Goal: Task Accomplishment & Management: Manage account settings

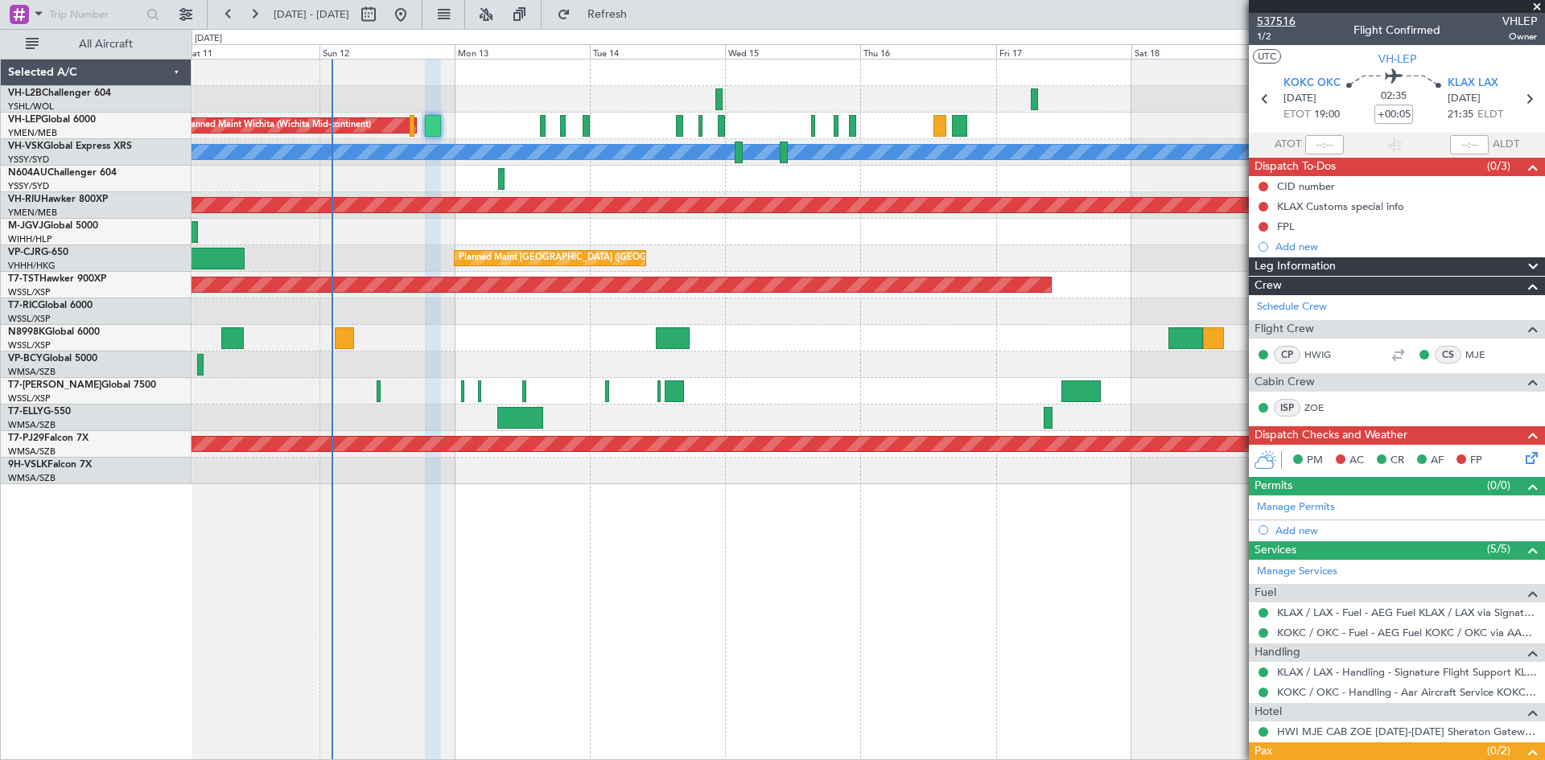
click at [1268, 19] on span "537516" at bounding box center [1276, 21] width 39 height 17
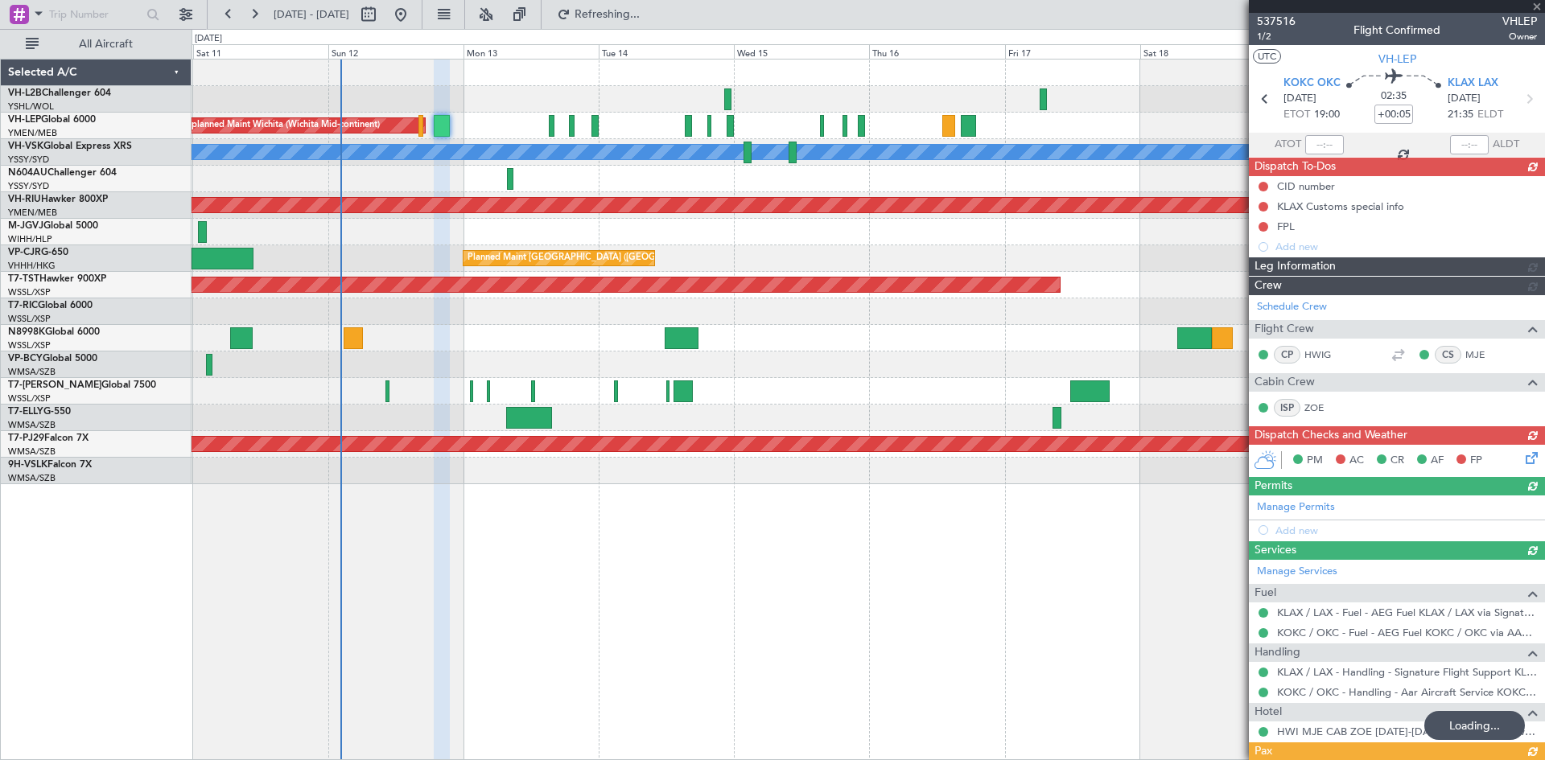
click at [858, 352] on div at bounding box center [867, 365] width 1353 height 27
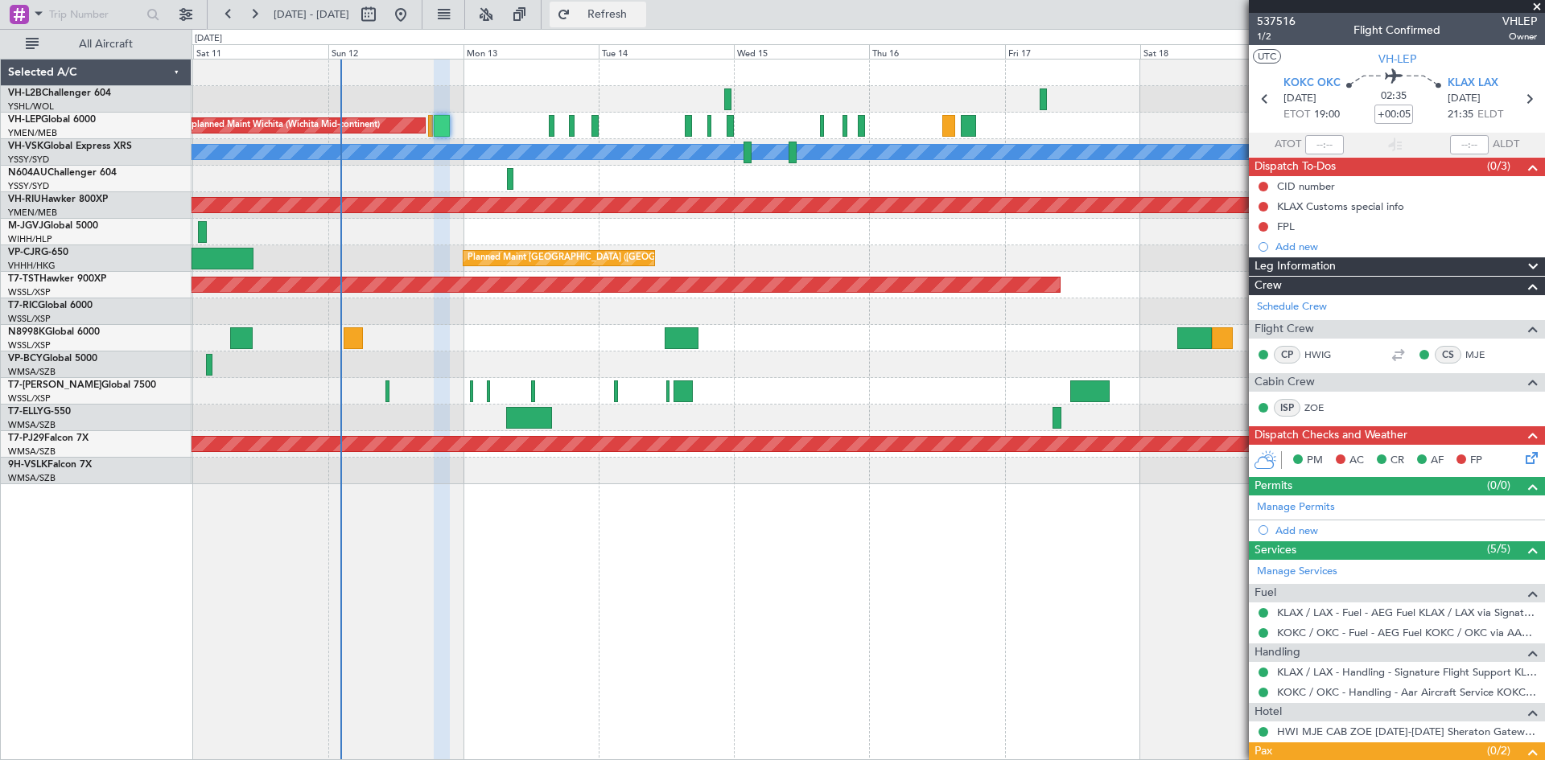
click at [641, 19] on span "Refresh" at bounding box center [608, 14] width 68 height 11
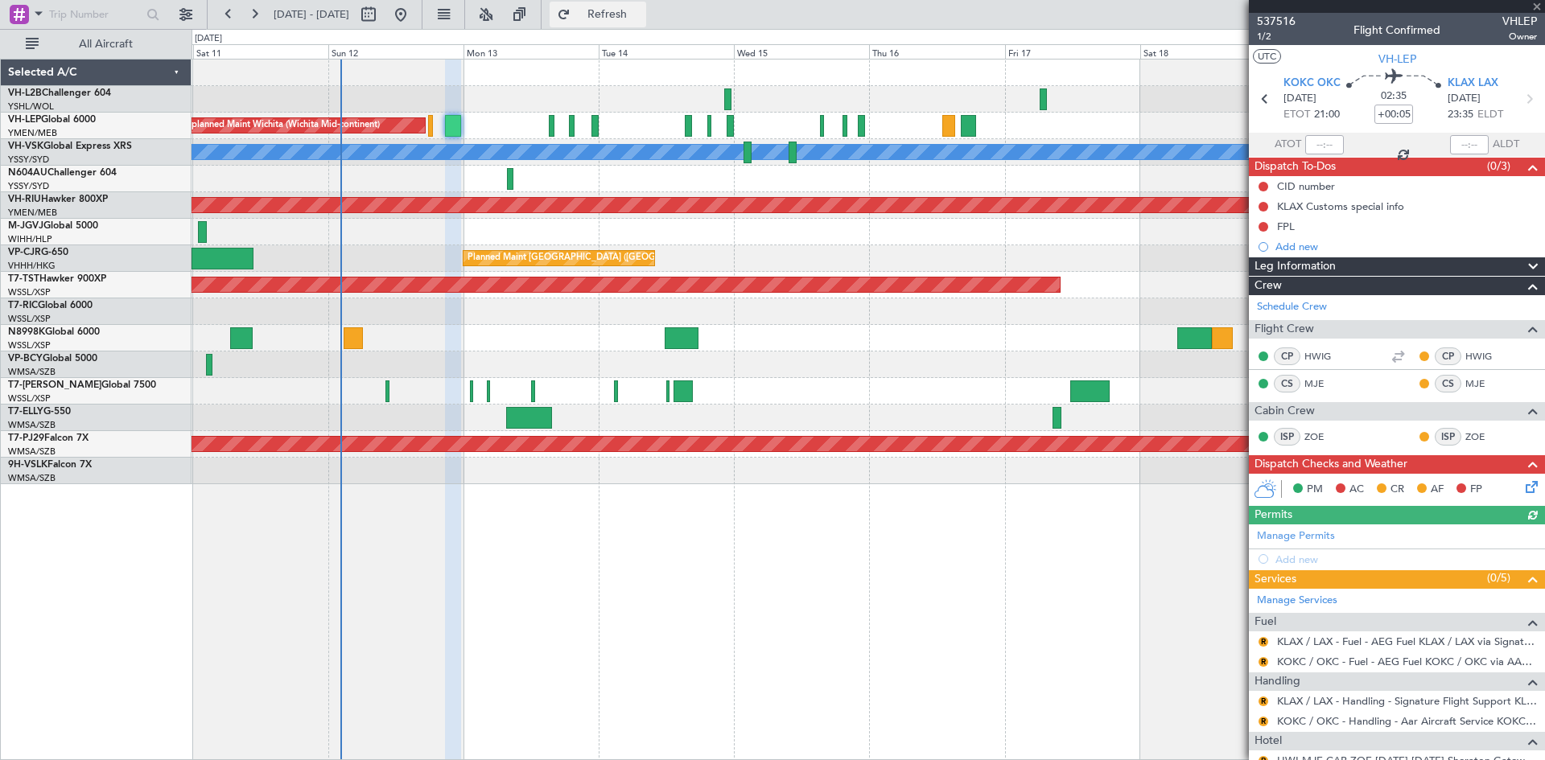
click at [628, 11] on span "Refresh" at bounding box center [608, 14] width 68 height 11
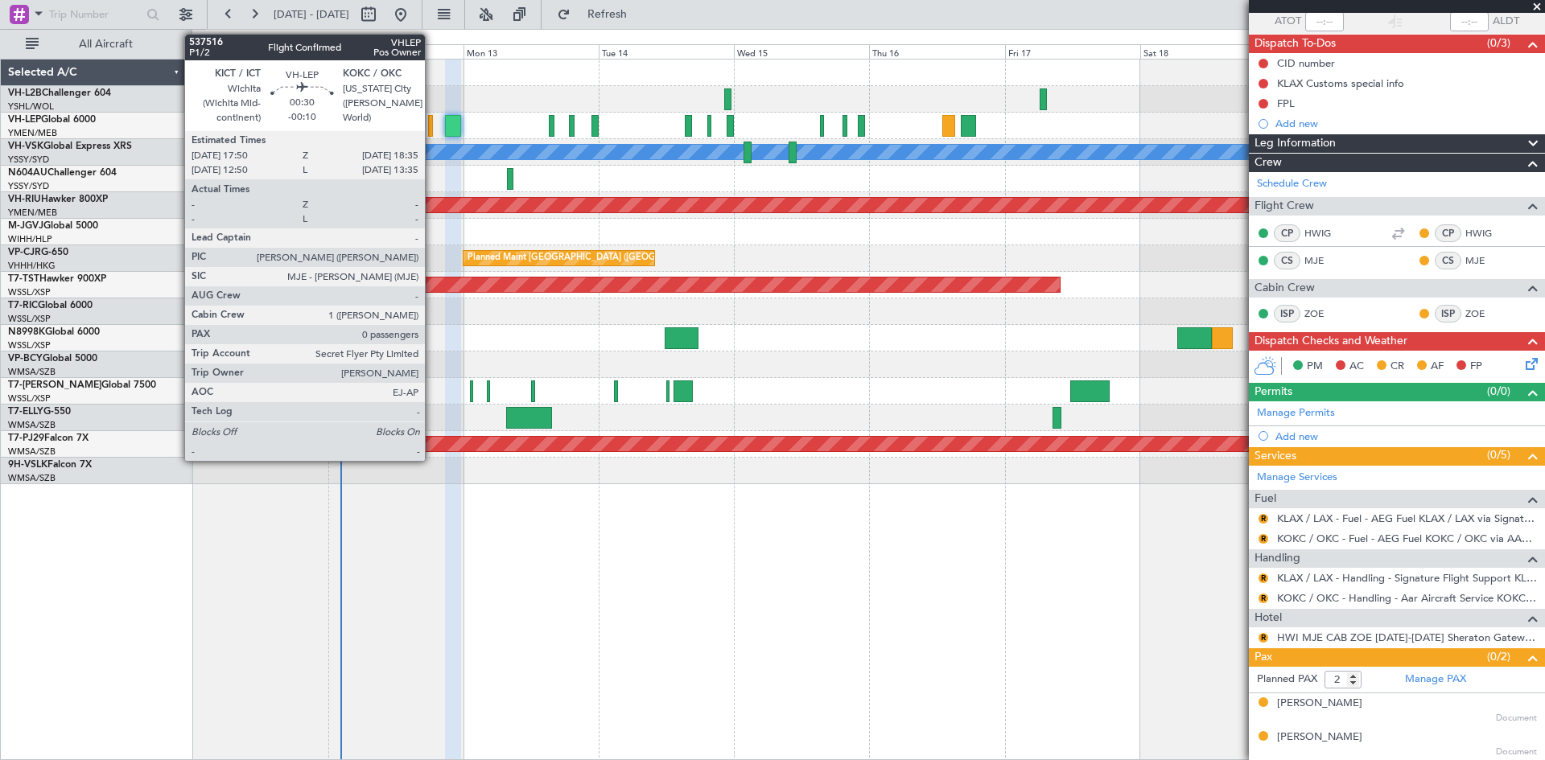
click at [432, 124] on div at bounding box center [430, 126] width 5 height 22
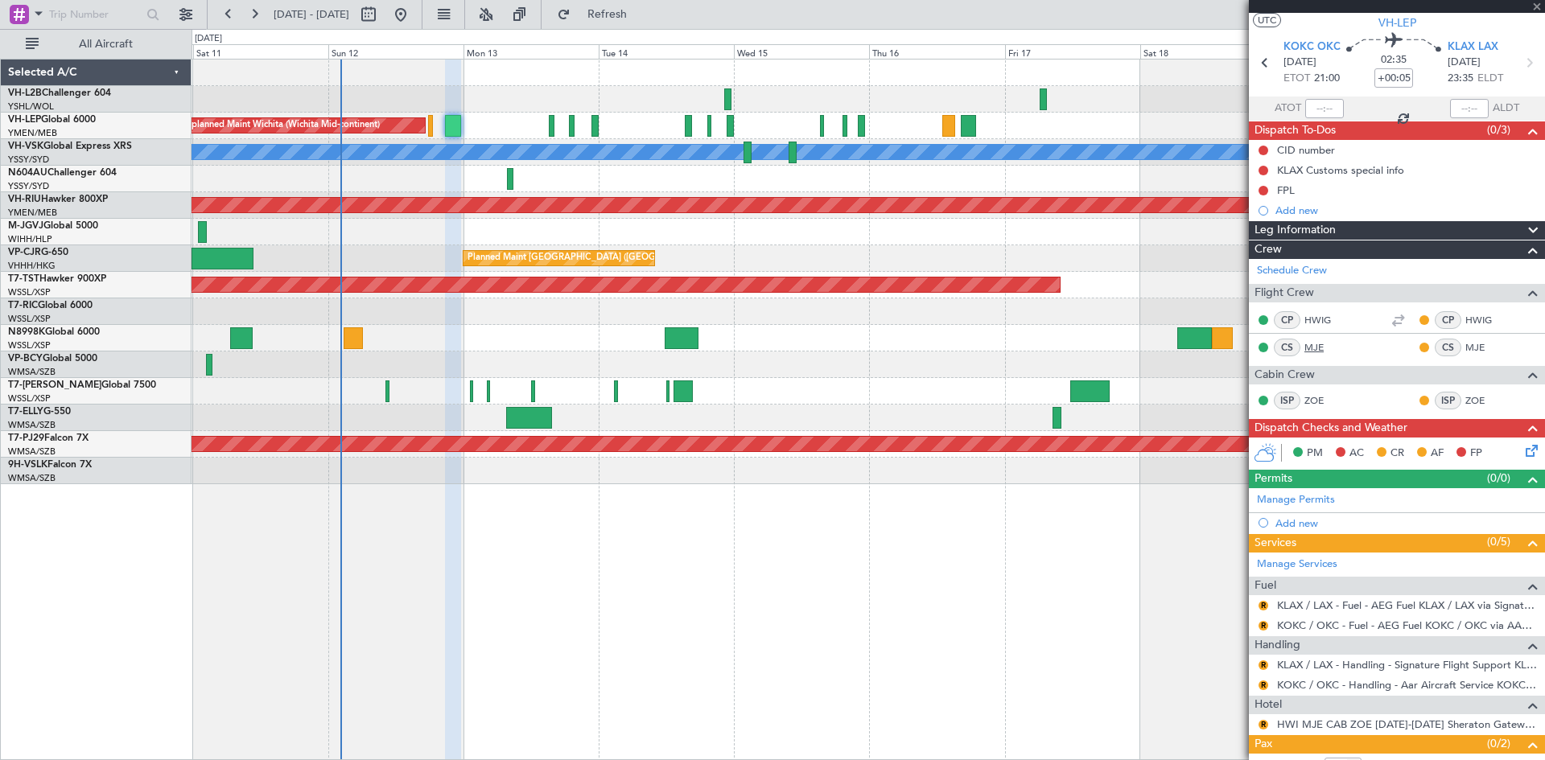
scroll to position [0, 0]
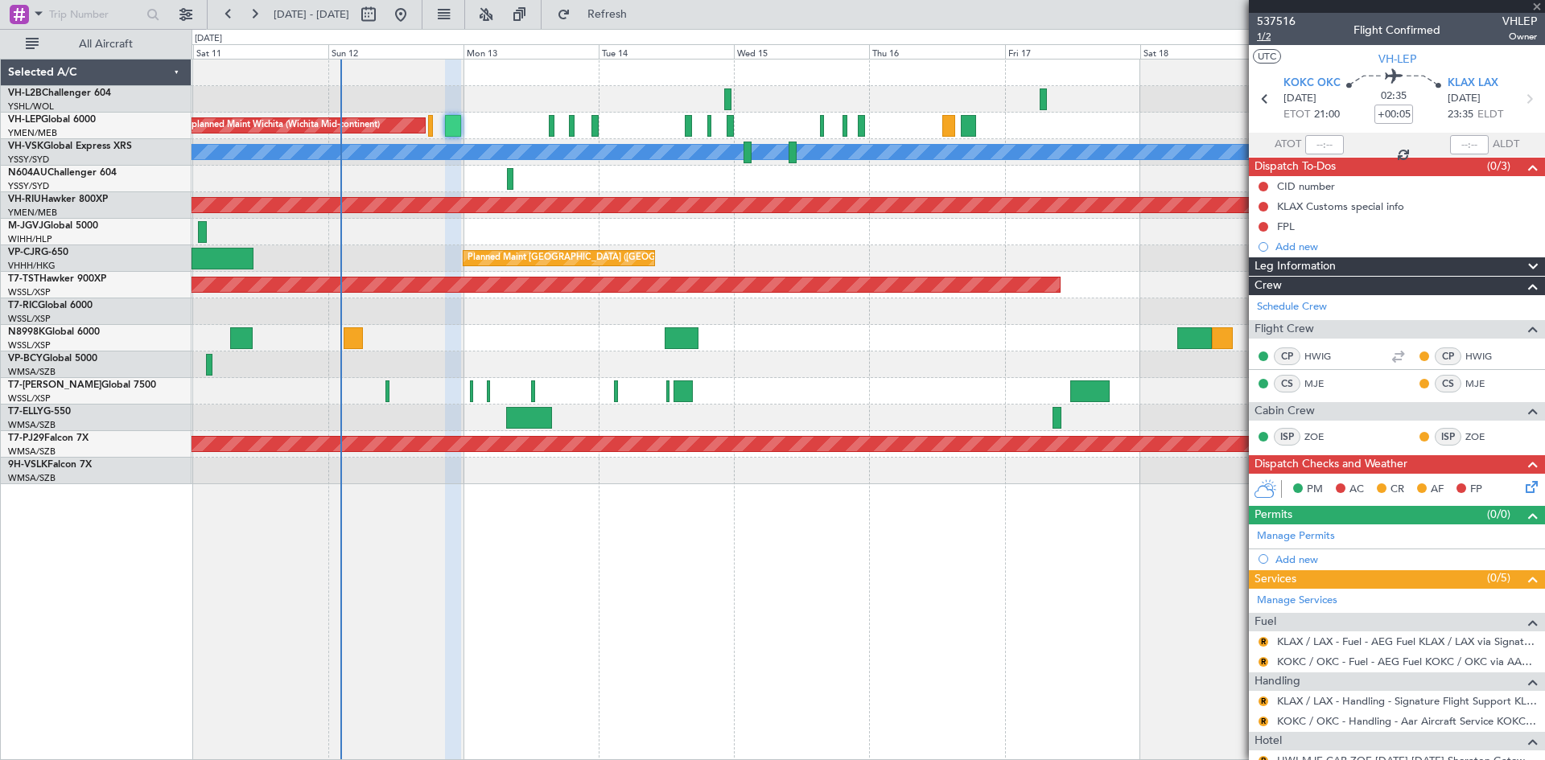
type input "-00:10"
type input "0"
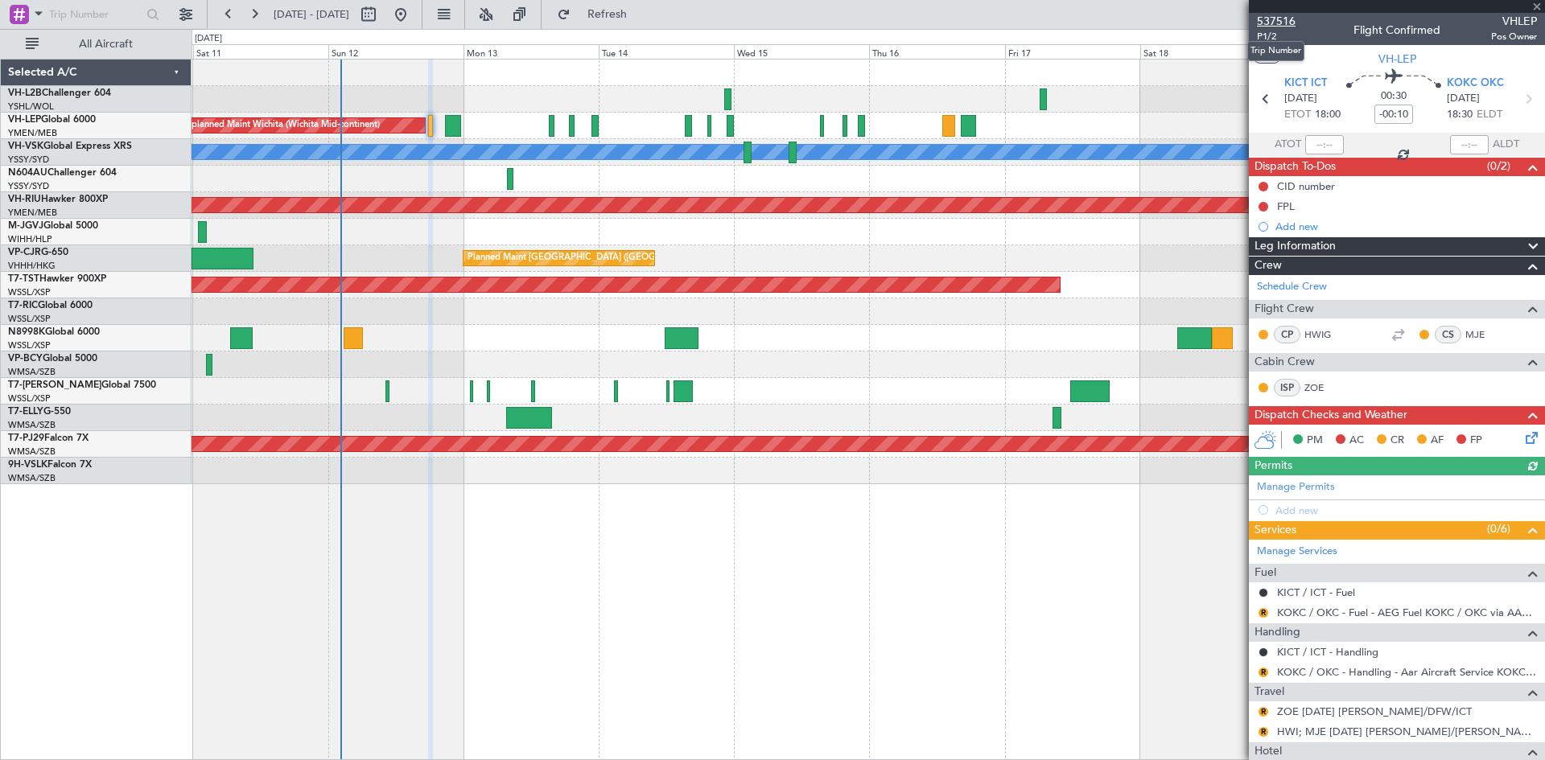
click at [1279, 22] on span "537516" at bounding box center [1276, 21] width 39 height 17
click at [1267, 710] on button "R" at bounding box center [1263, 712] width 10 height 10
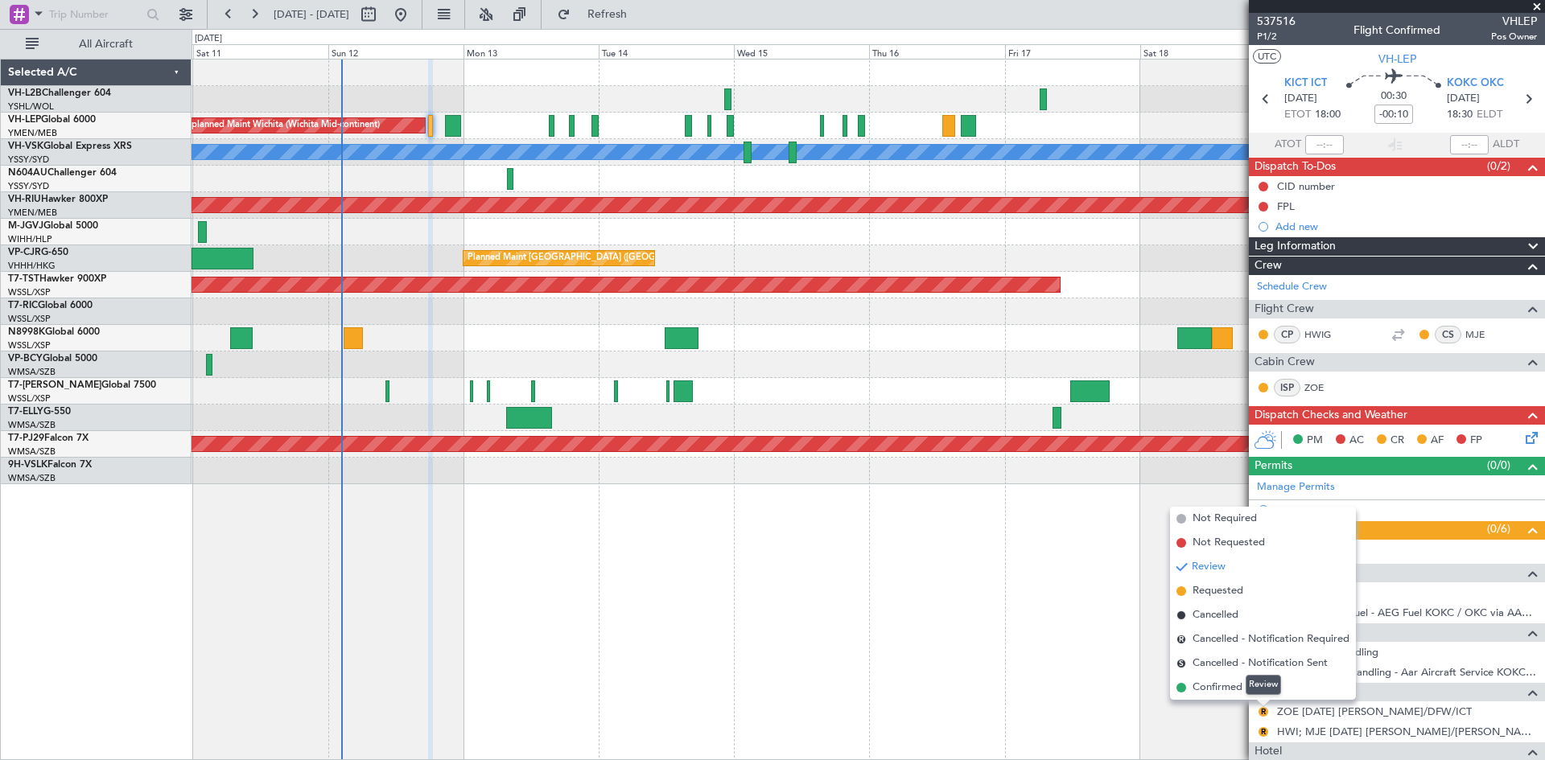
click at [1254, 694] on div "Review" at bounding box center [1263, 685] width 35 height 20
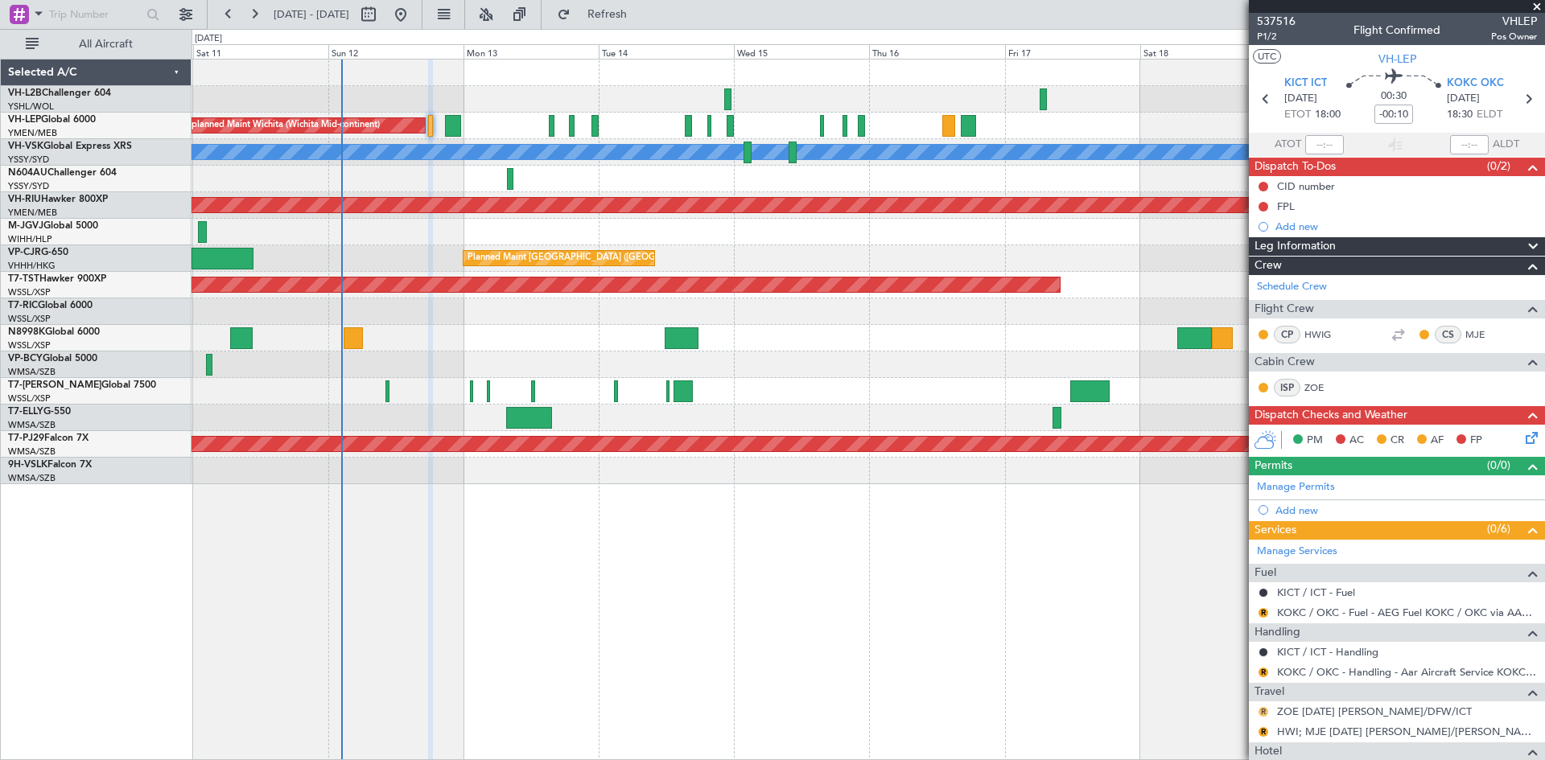
click at [1266, 715] on button "R" at bounding box center [1263, 712] width 10 height 10
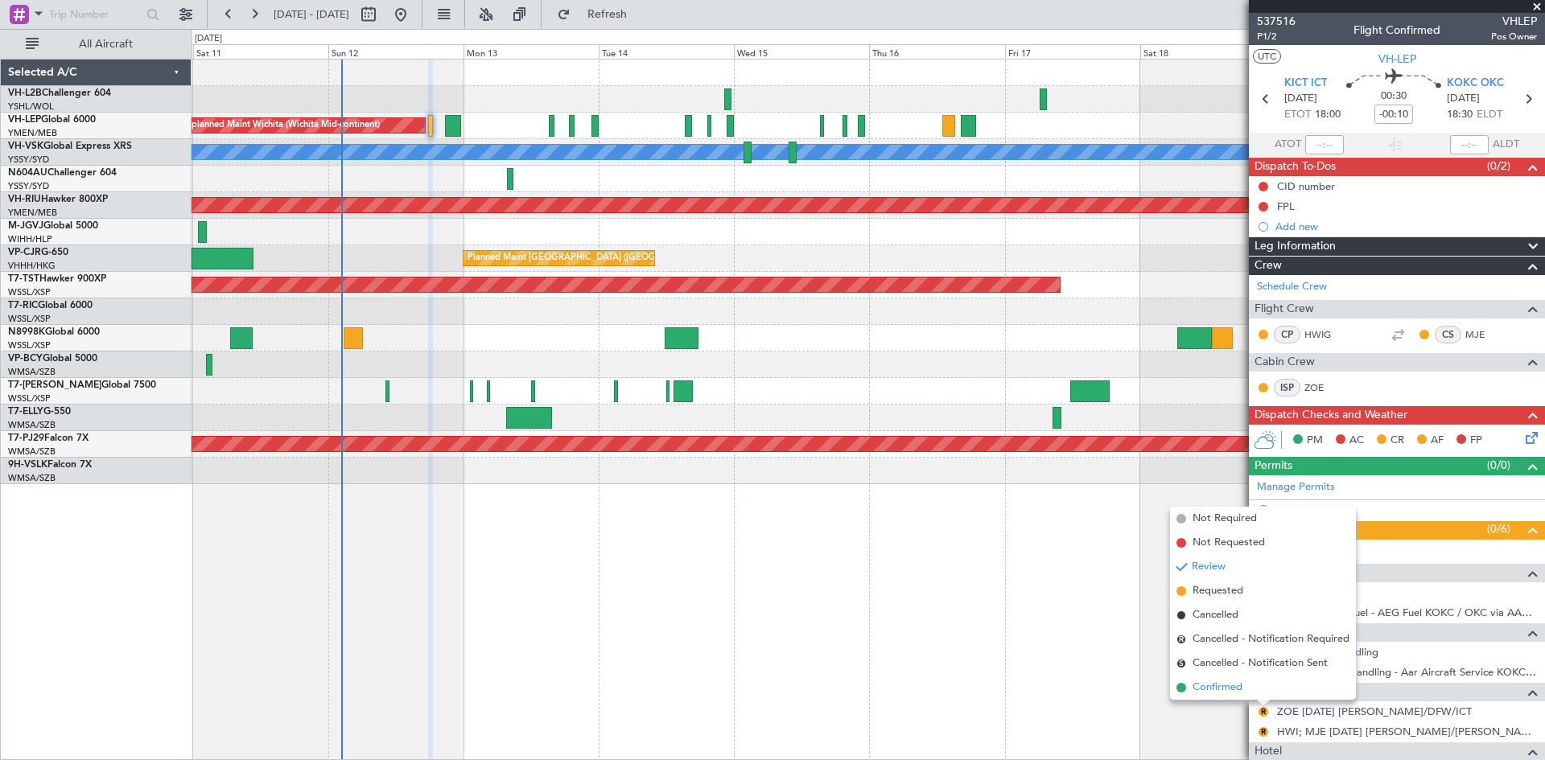
click at [1227, 690] on span "Confirmed" at bounding box center [1217, 688] width 50 height 16
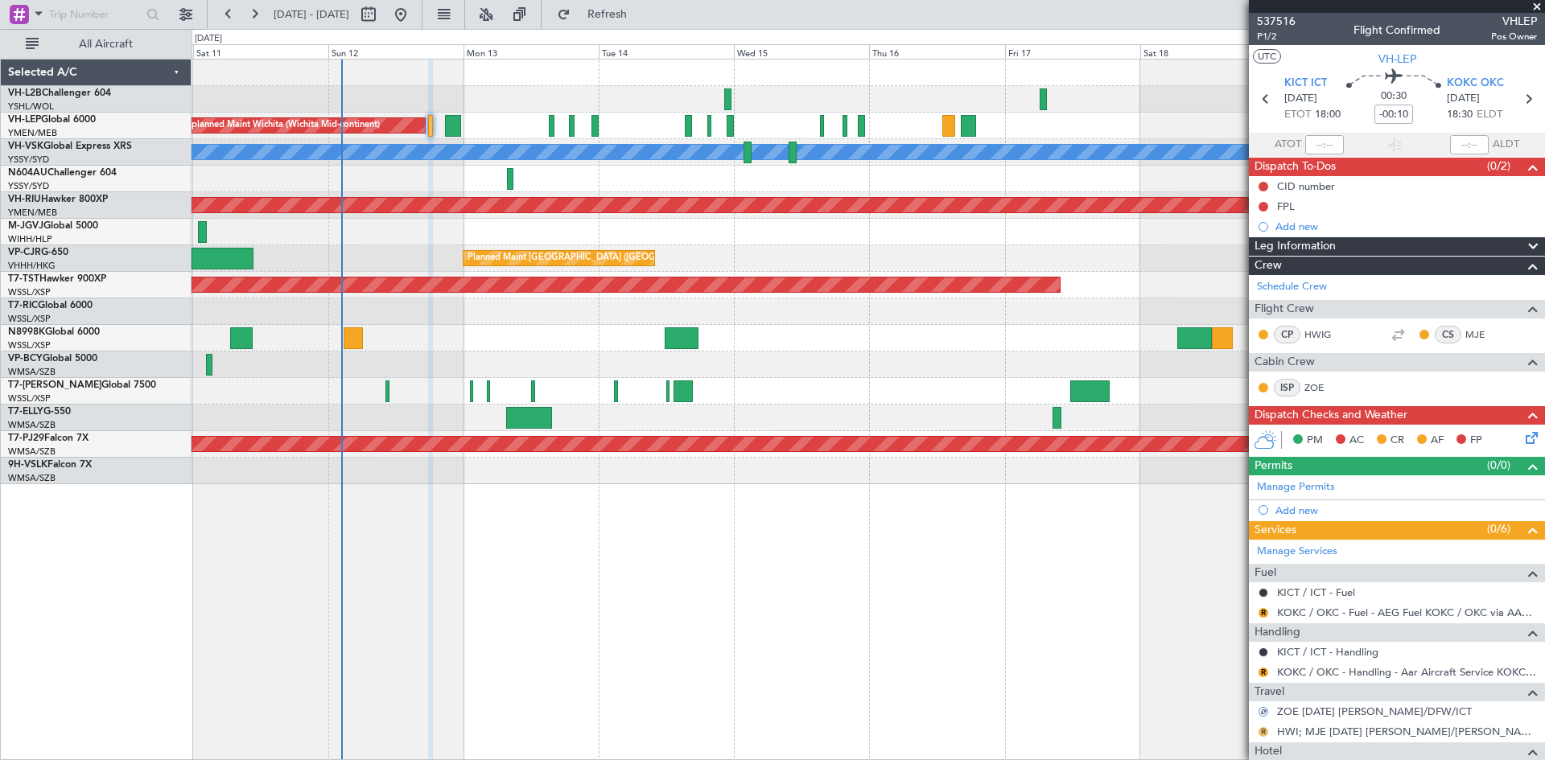
click at [1266, 734] on button "R" at bounding box center [1263, 732] width 10 height 10
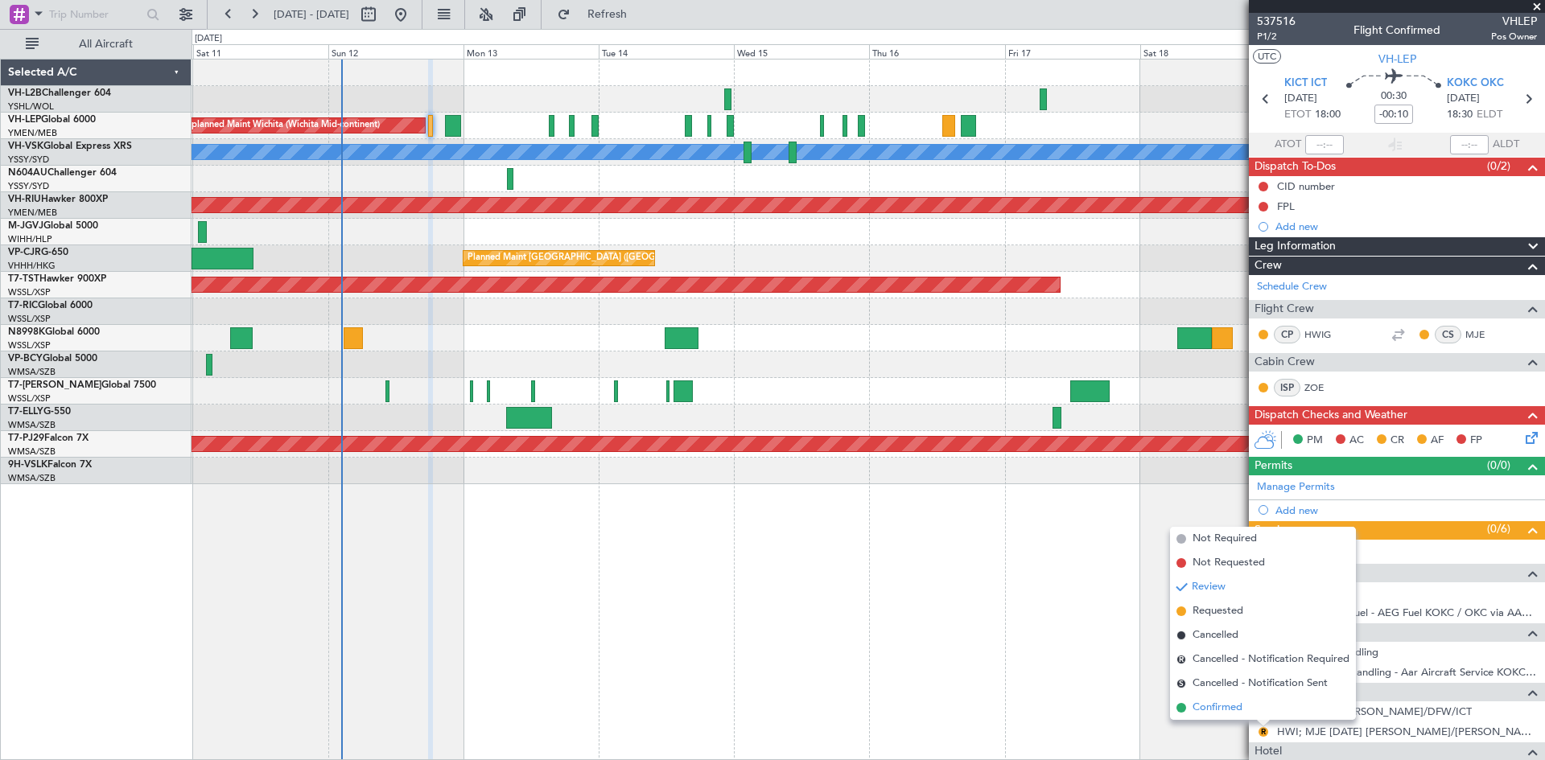
click at [1204, 704] on span "Confirmed" at bounding box center [1217, 708] width 50 height 16
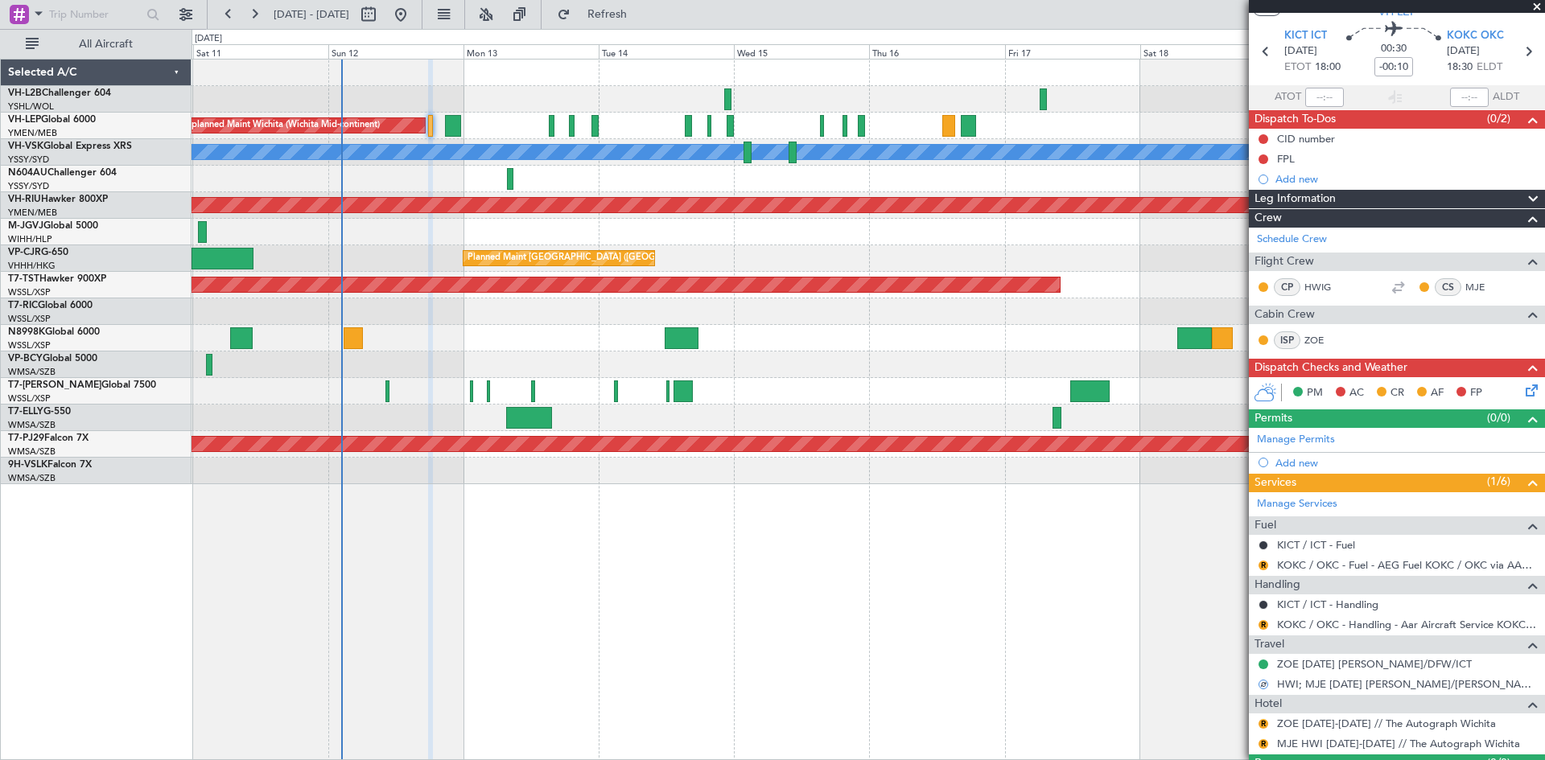
scroll to position [86, 0]
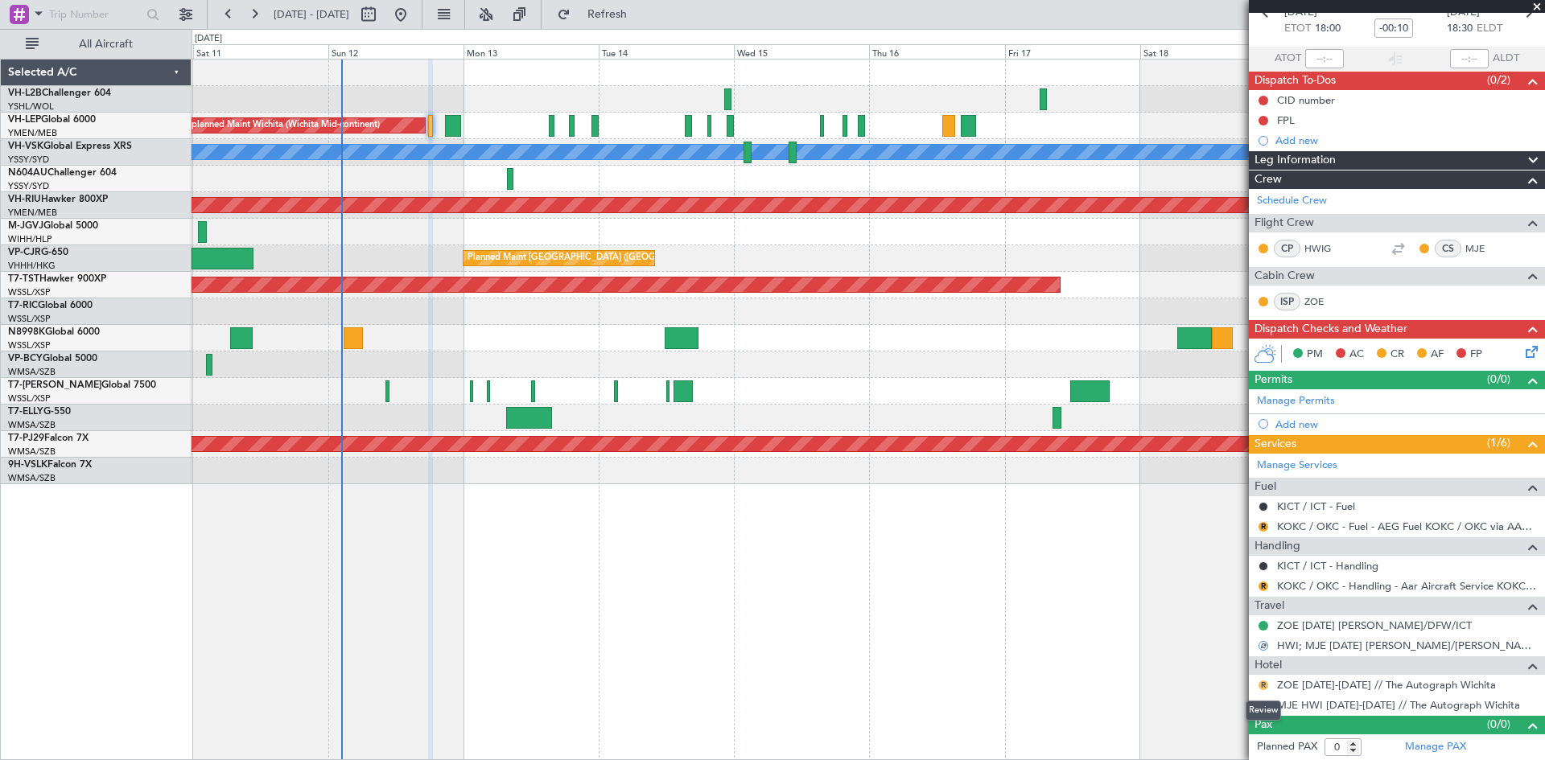
click at [1262, 686] on button "R" at bounding box center [1263, 686] width 10 height 10
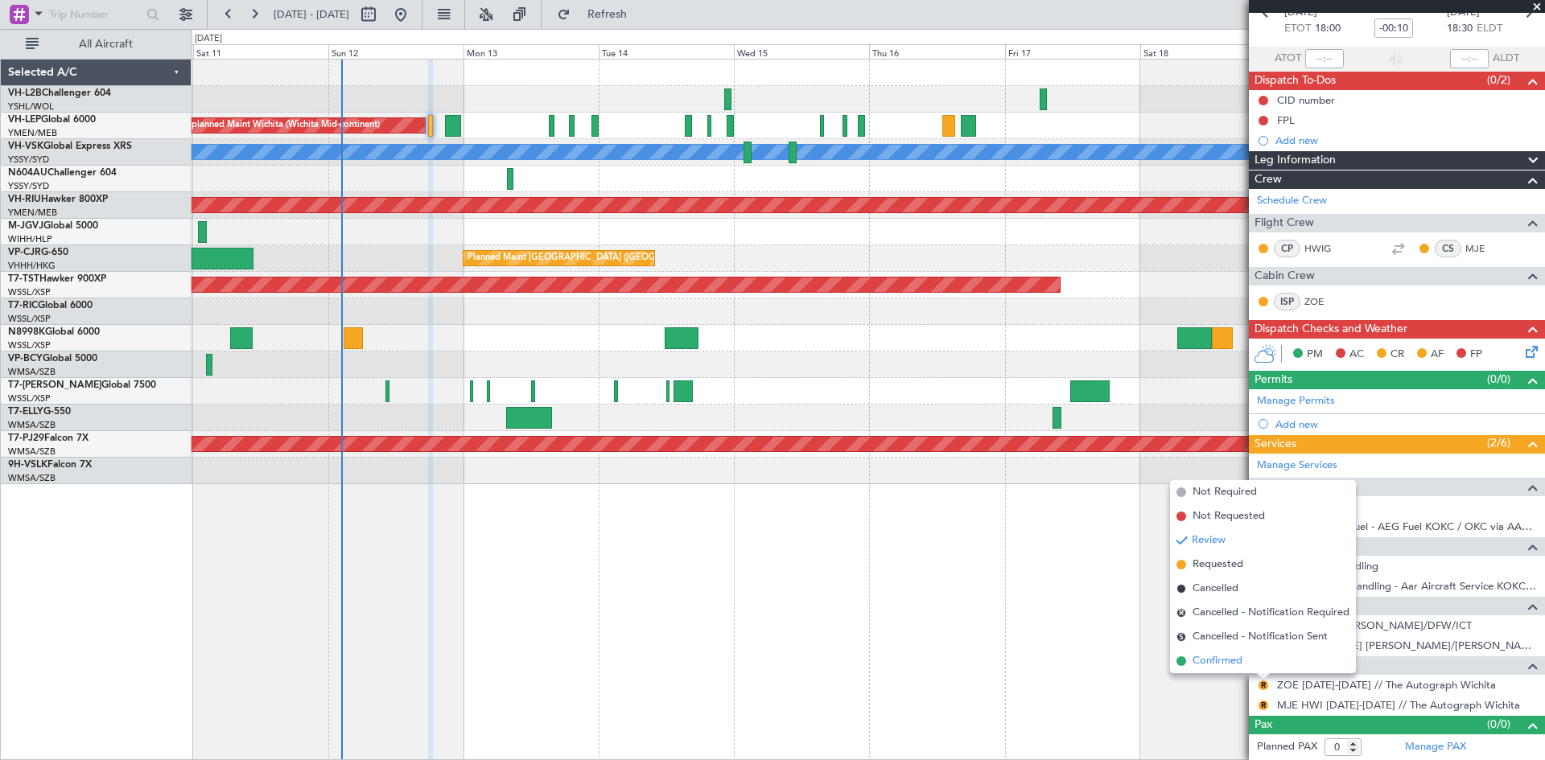
click at [1238, 661] on span "Confirmed" at bounding box center [1217, 661] width 50 height 16
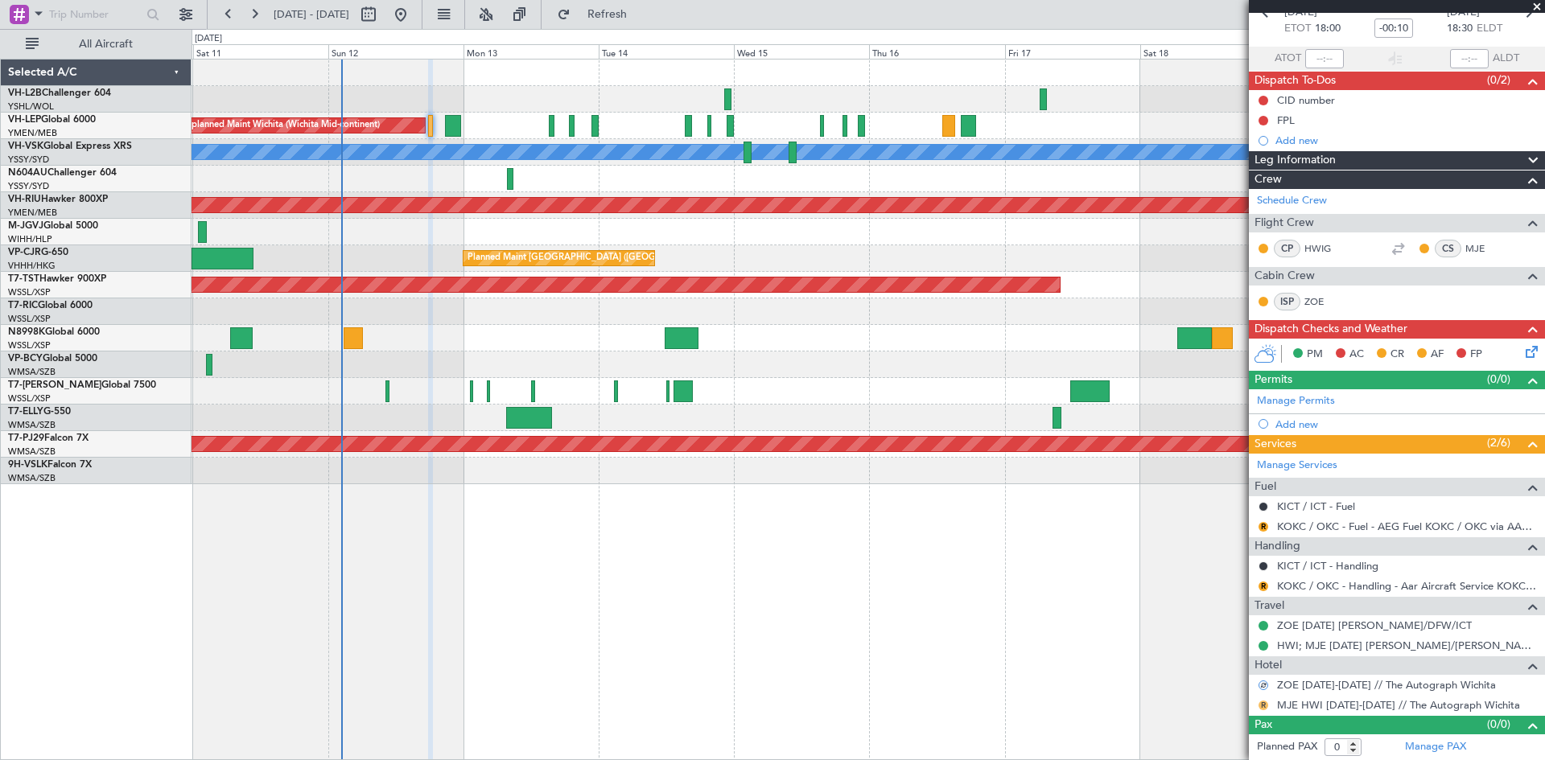
click at [1264, 706] on button "R" at bounding box center [1263, 706] width 10 height 10
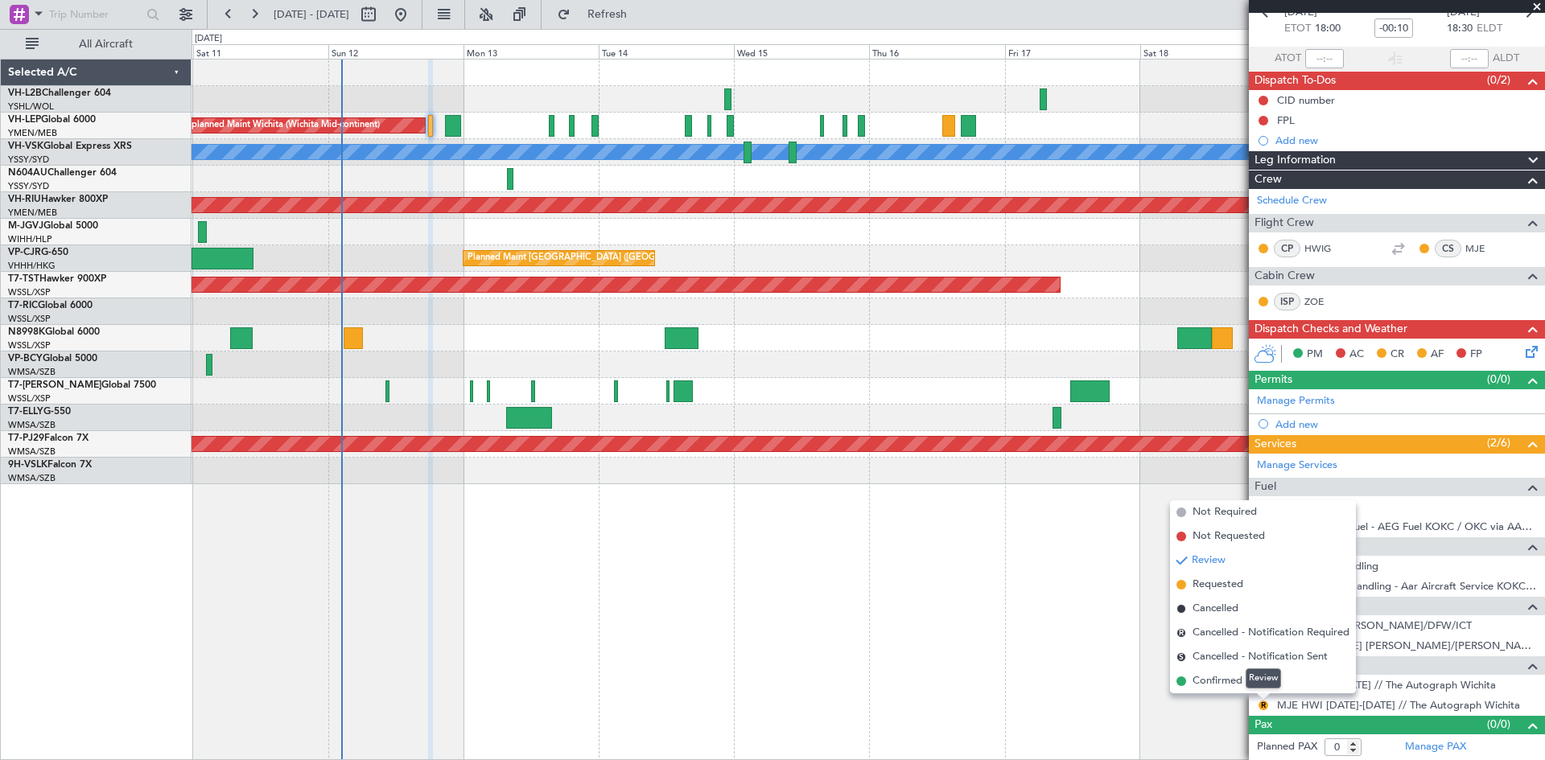
click at [1249, 682] on div "Review" at bounding box center [1263, 679] width 35 height 20
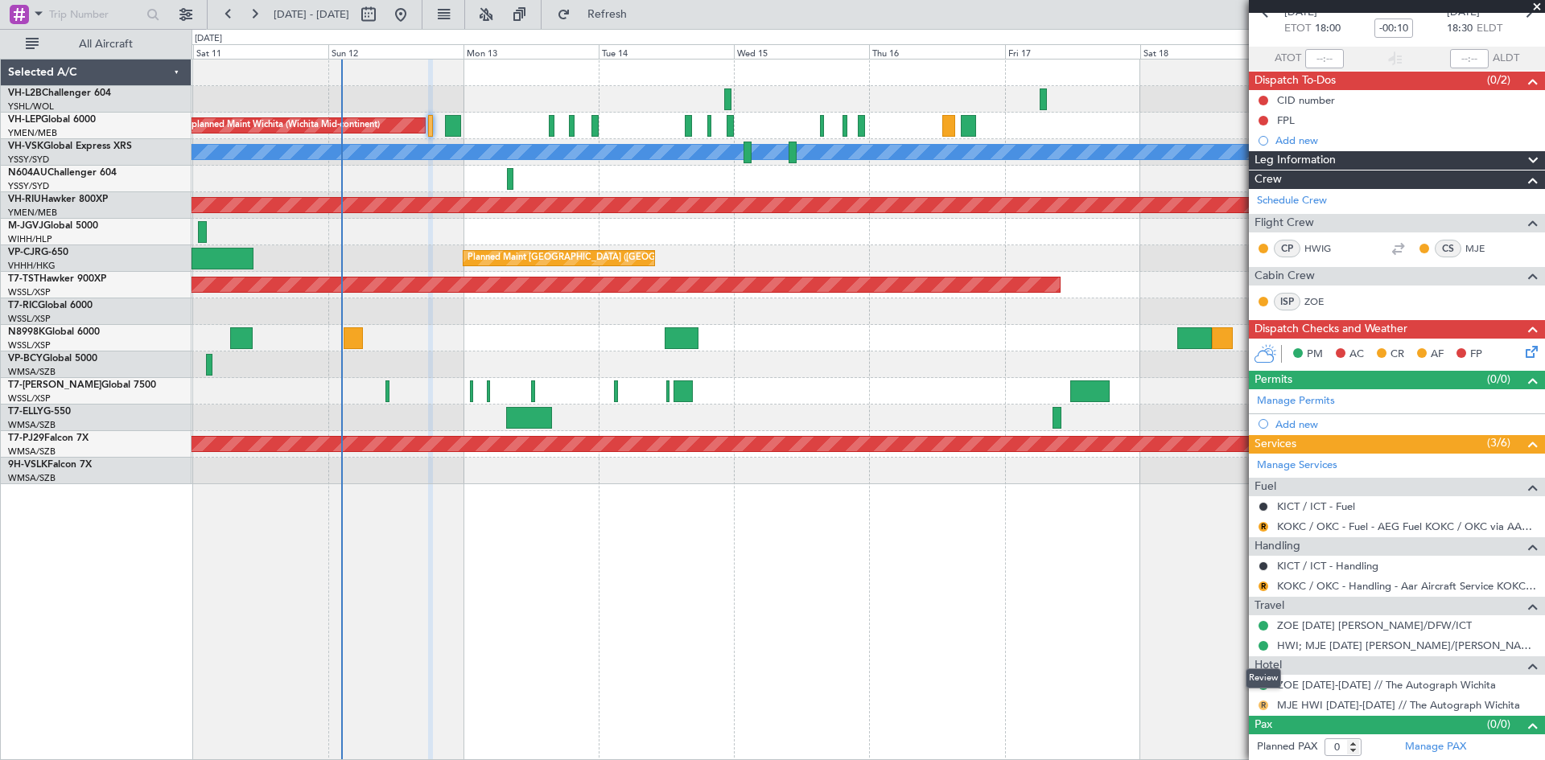
click at [1259, 708] on button "R" at bounding box center [1263, 706] width 10 height 10
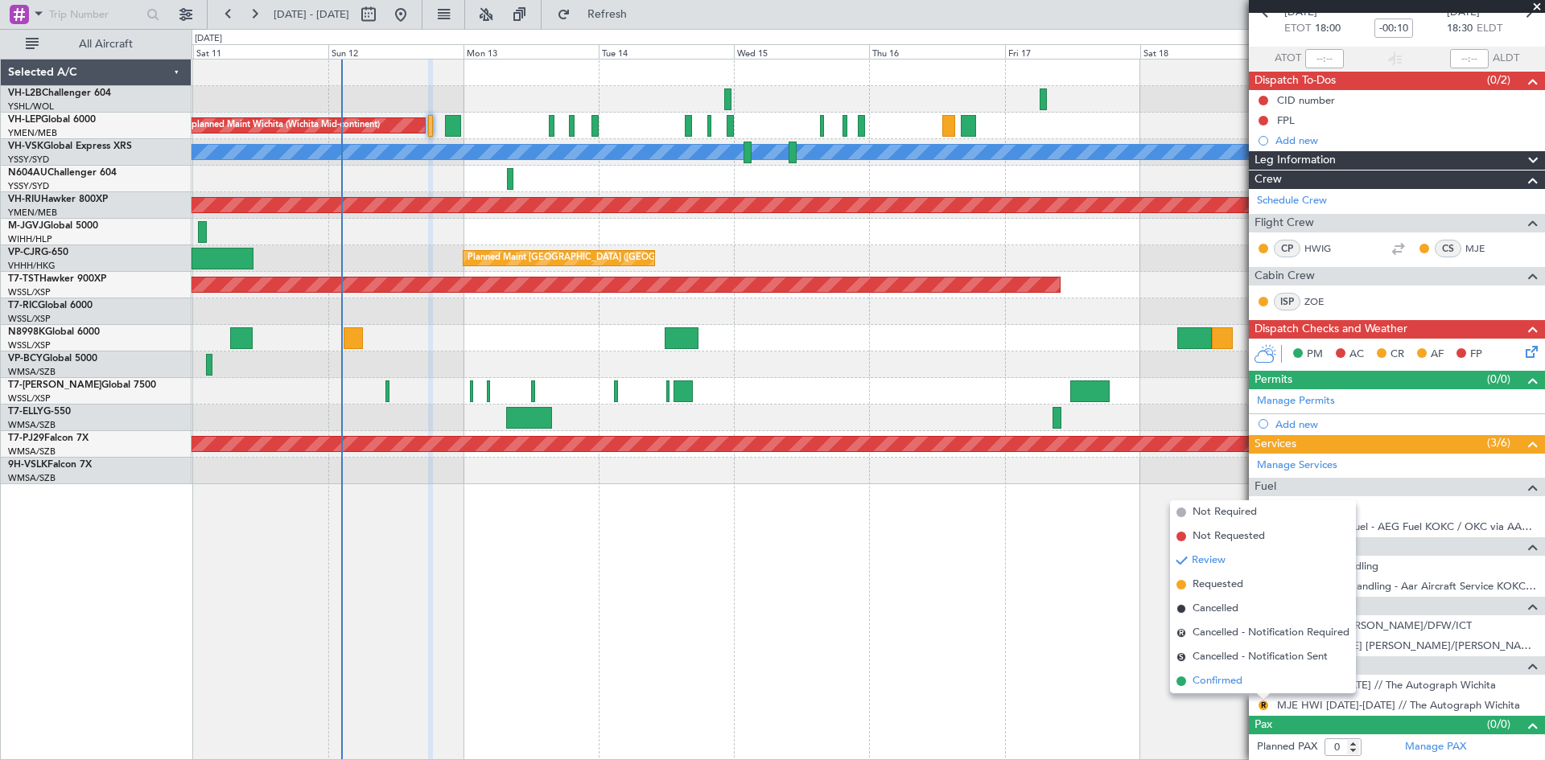
click at [1223, 686] on span "Confirmed" at bounding box center [1217, 681] width 50 height 16
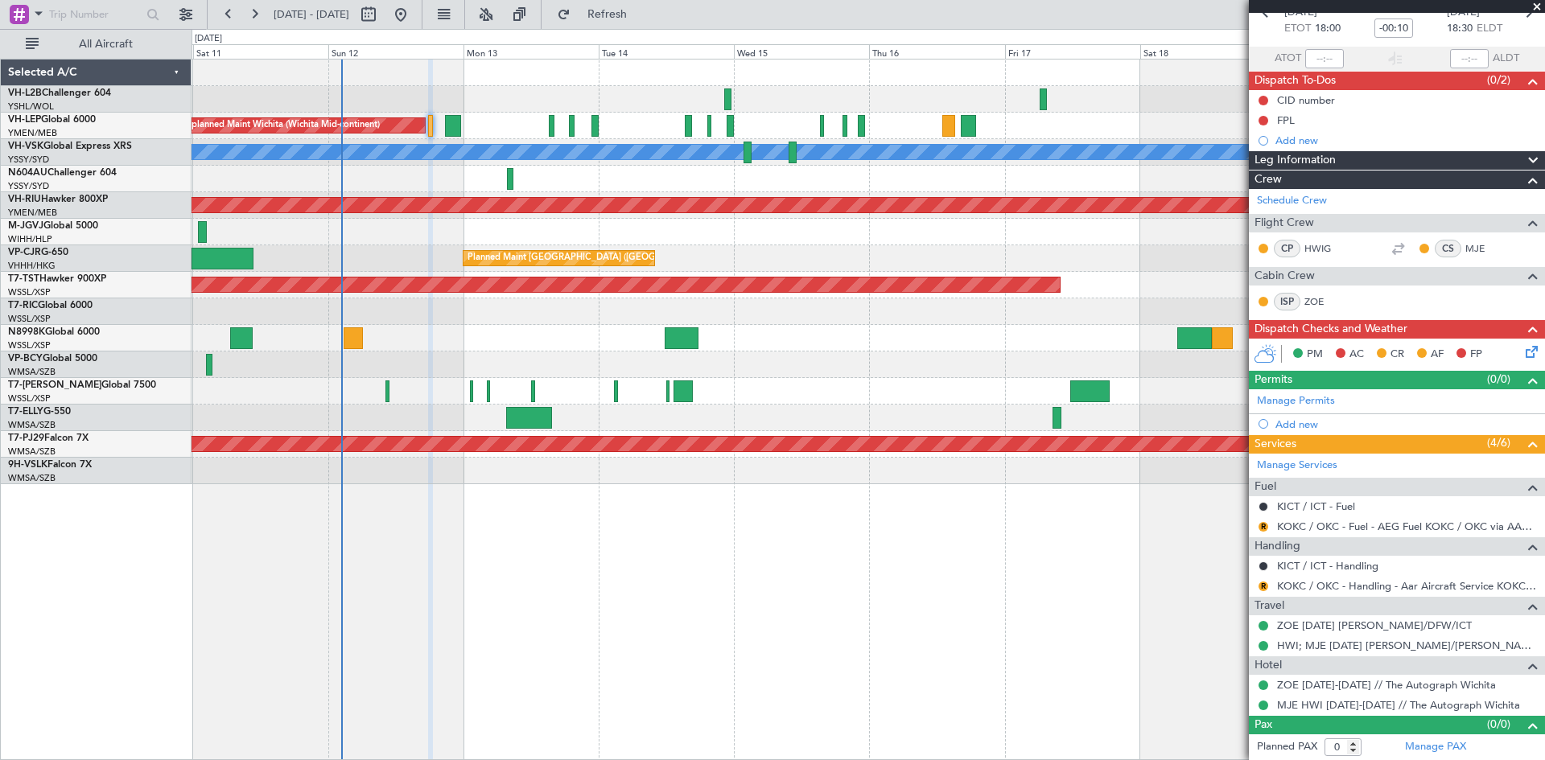
click at [443, 130] on div "Unplanned Maint Wichita (Wichita Mid-continent)" at bounding box center [867, 126] width 1353 height 27
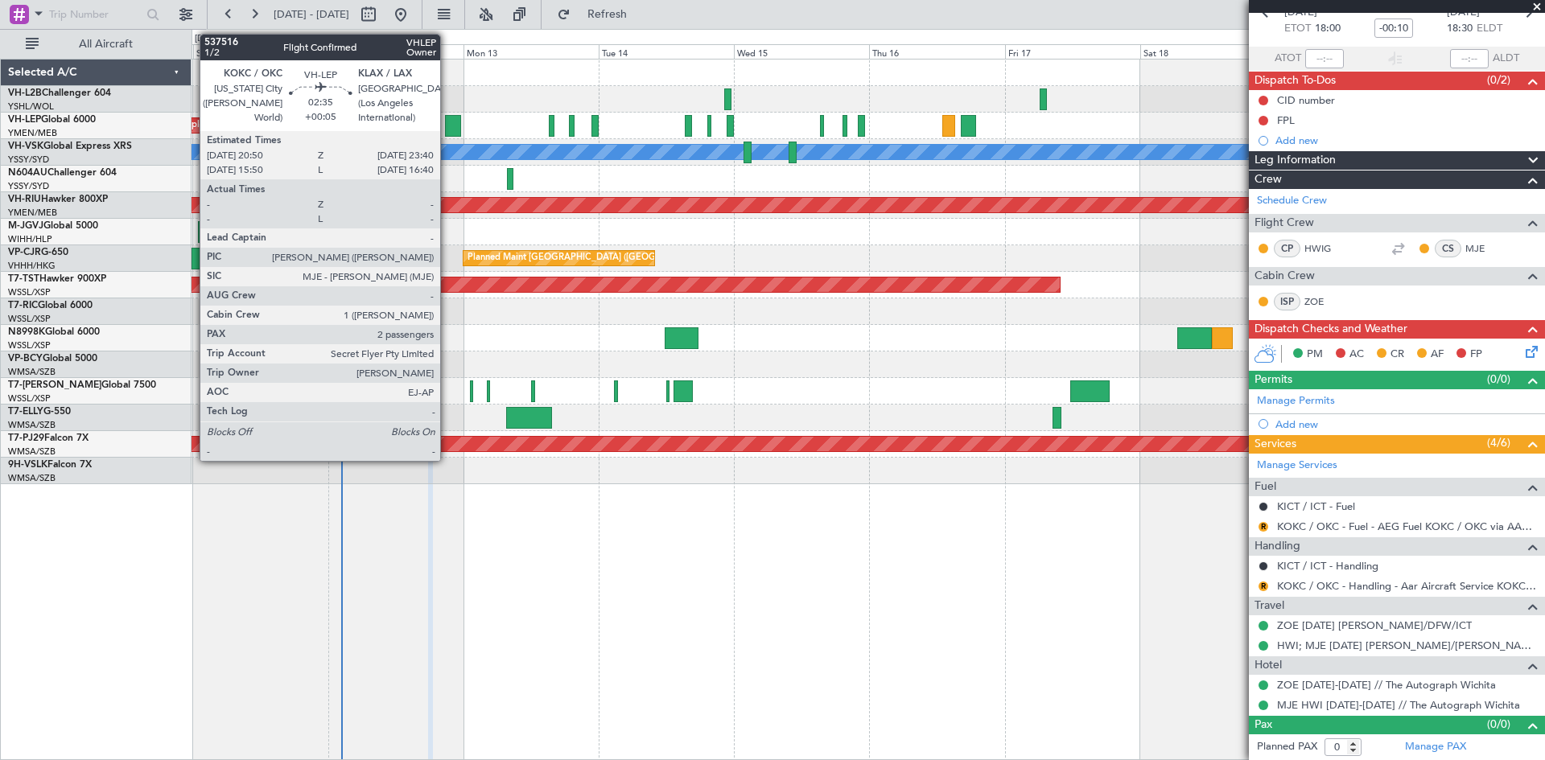
click at [447, 130] on div at bounding box center [453, 126] width 16 height 22
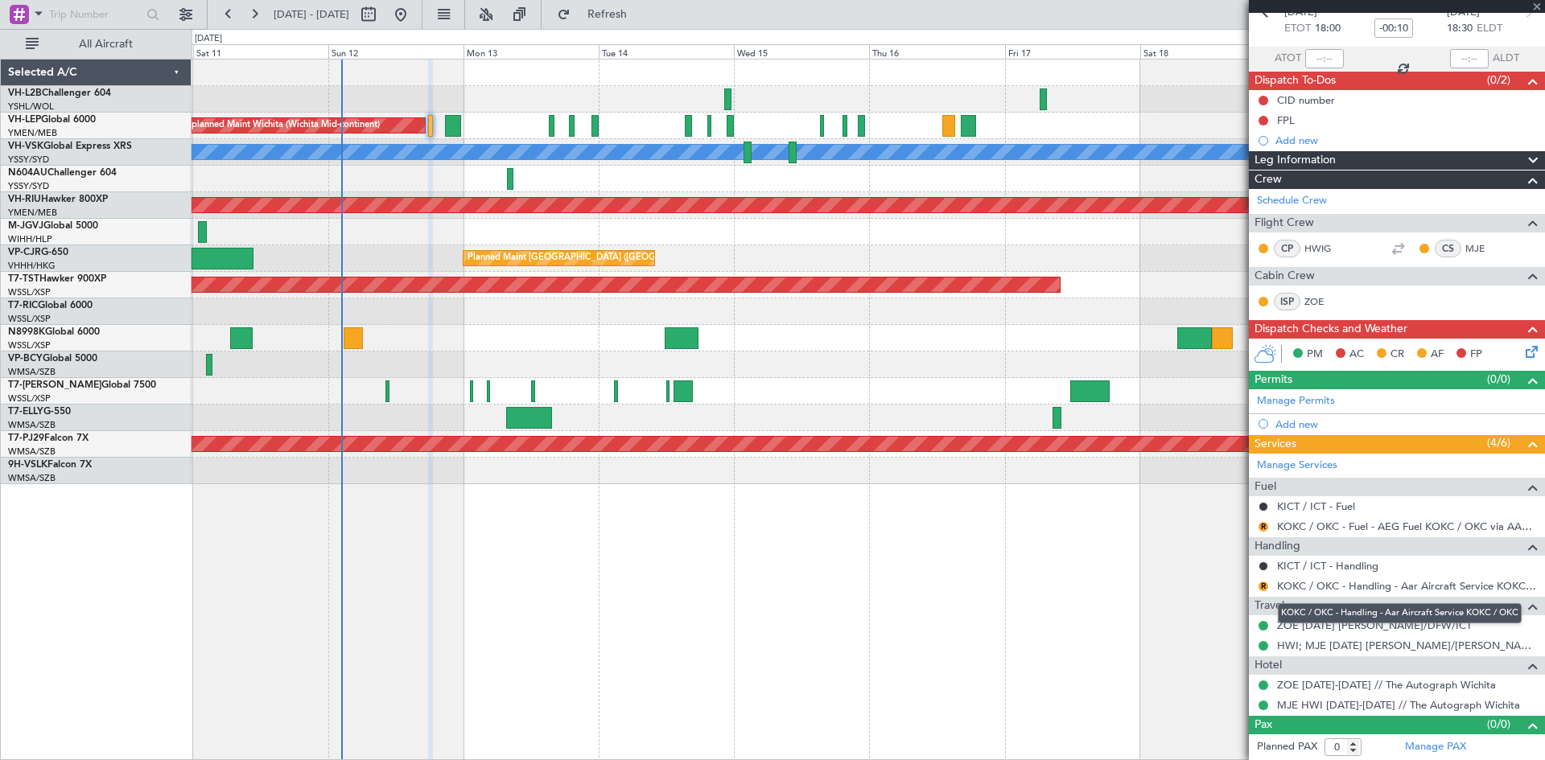
type input "+00:05"
type input "2"
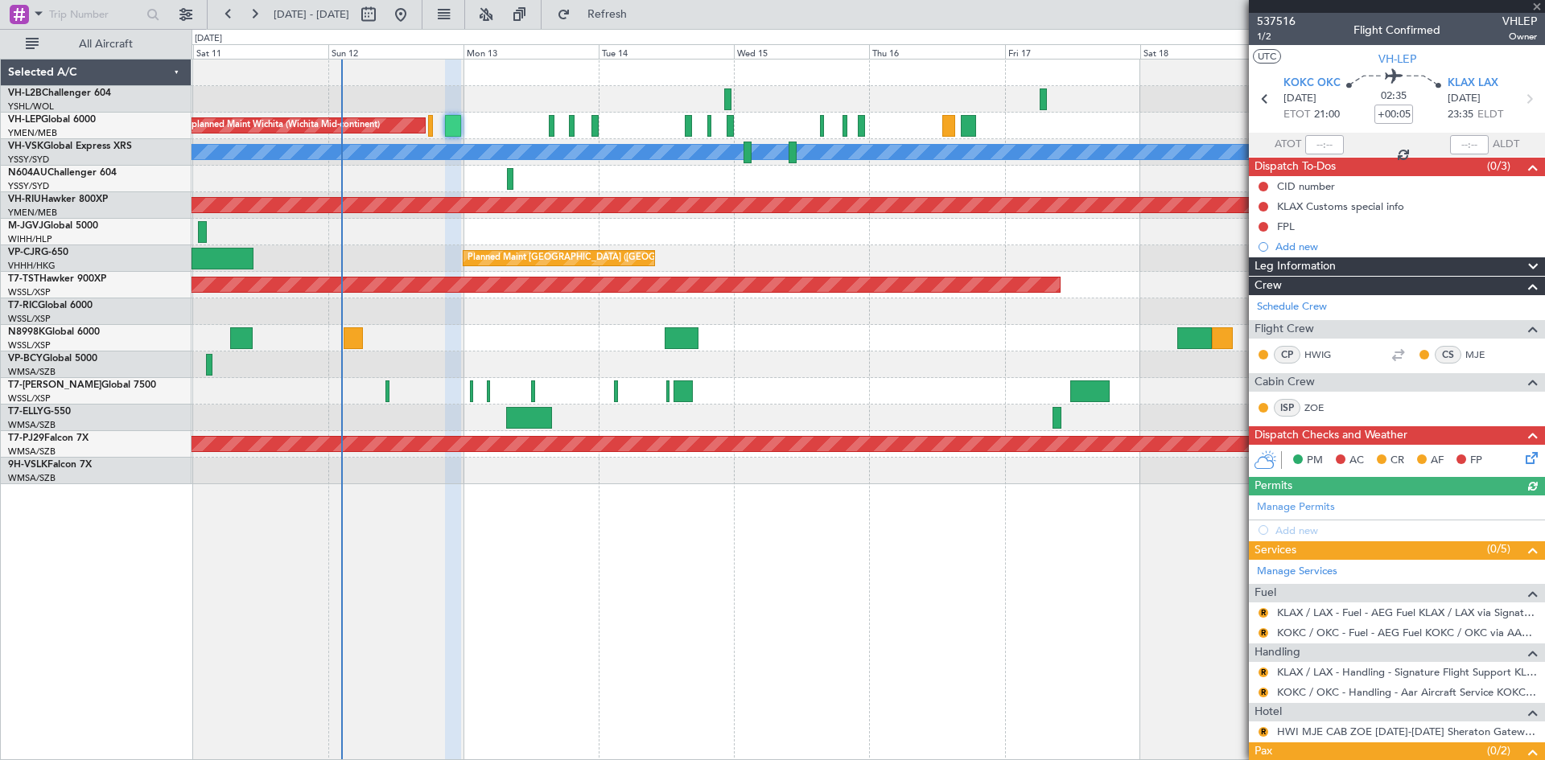
scroll to position [94, 0]
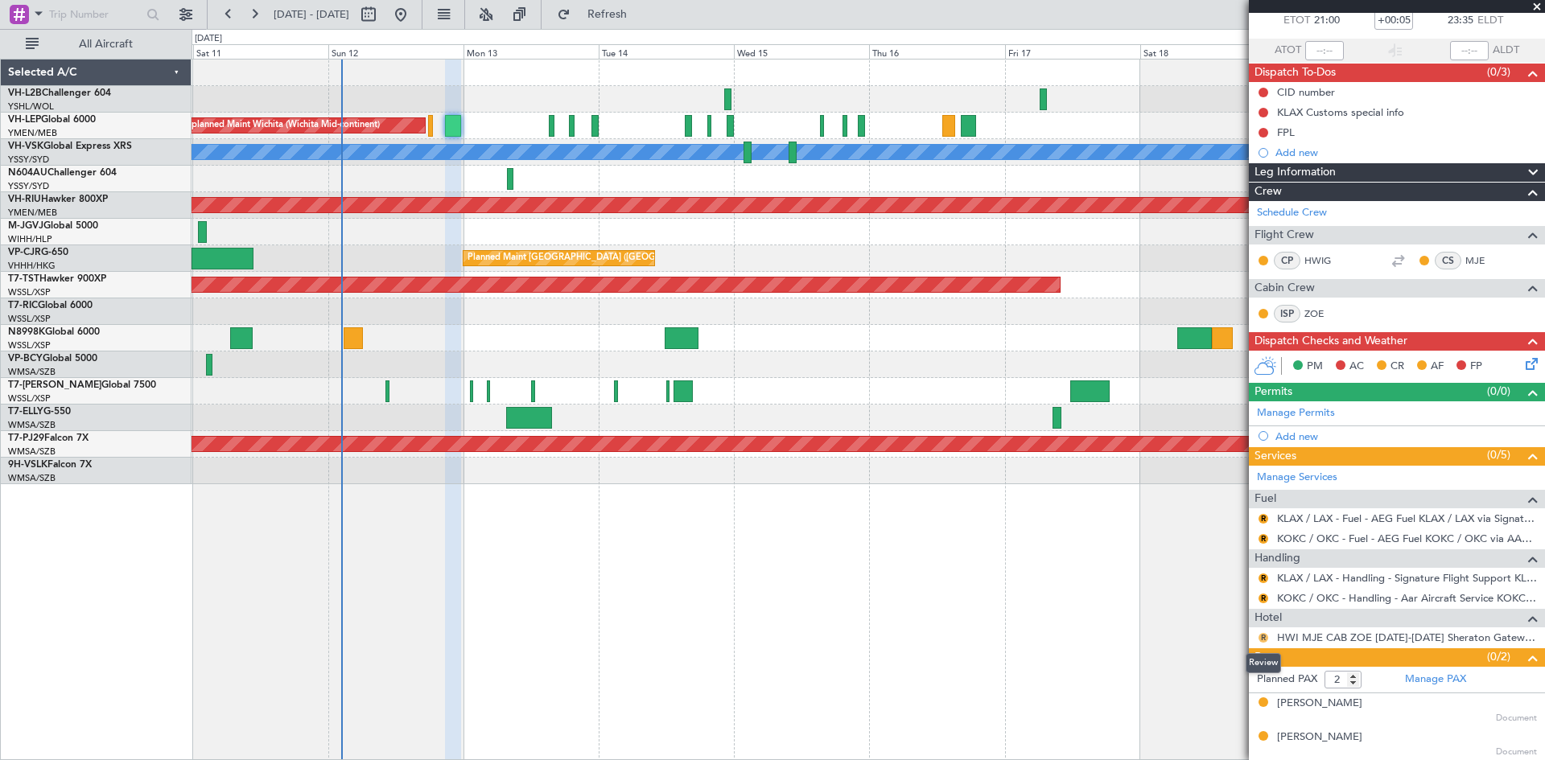
click at [1263, 637] on button "R" at bounding box center [1263, 638] width 10 height 10
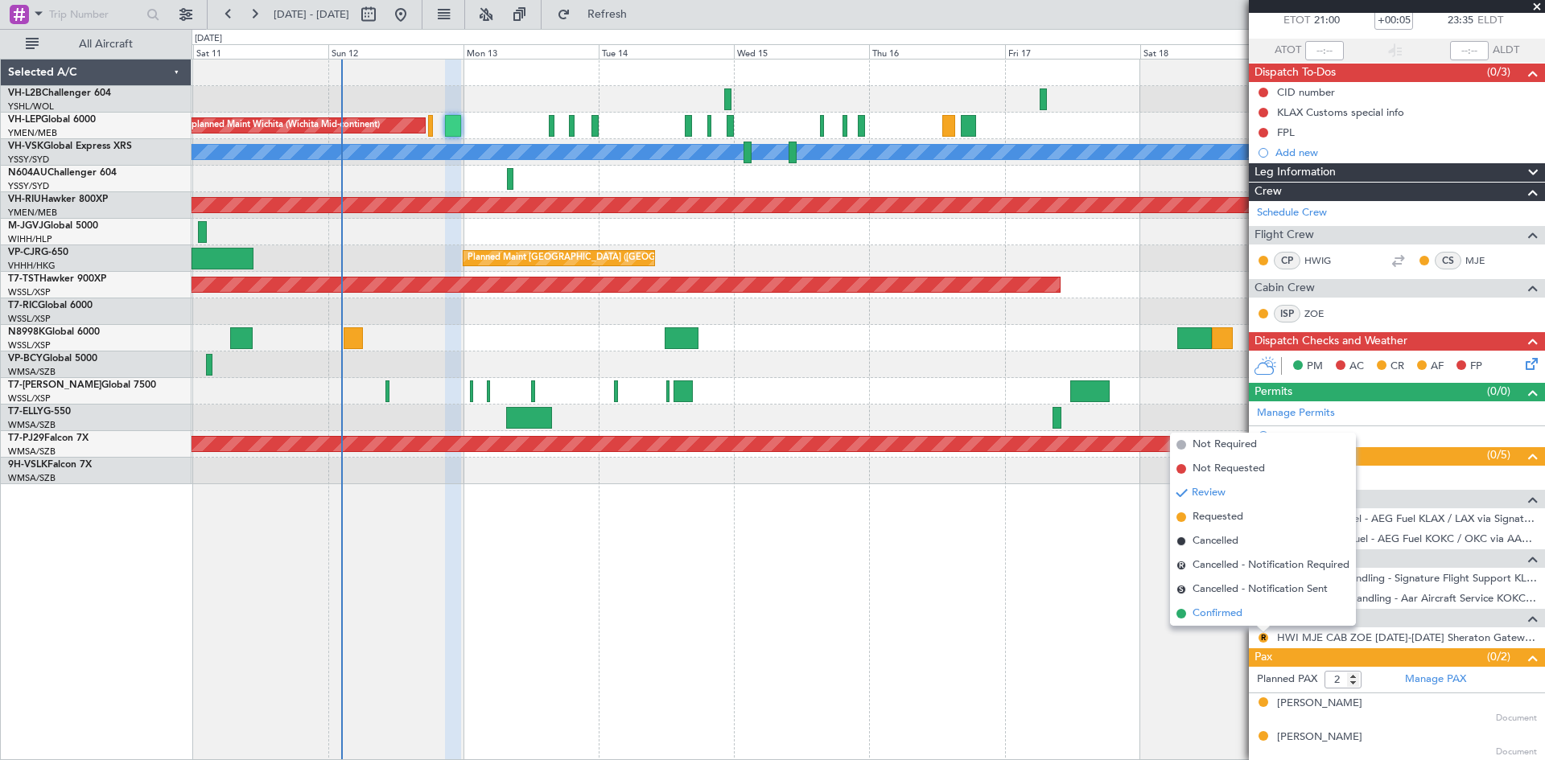
click at [1235, 612] on span "Confirmed" at bounding box center [1217, 614] width 50 height 16
